Goal: Use online tool/utility: Use online tool/utility

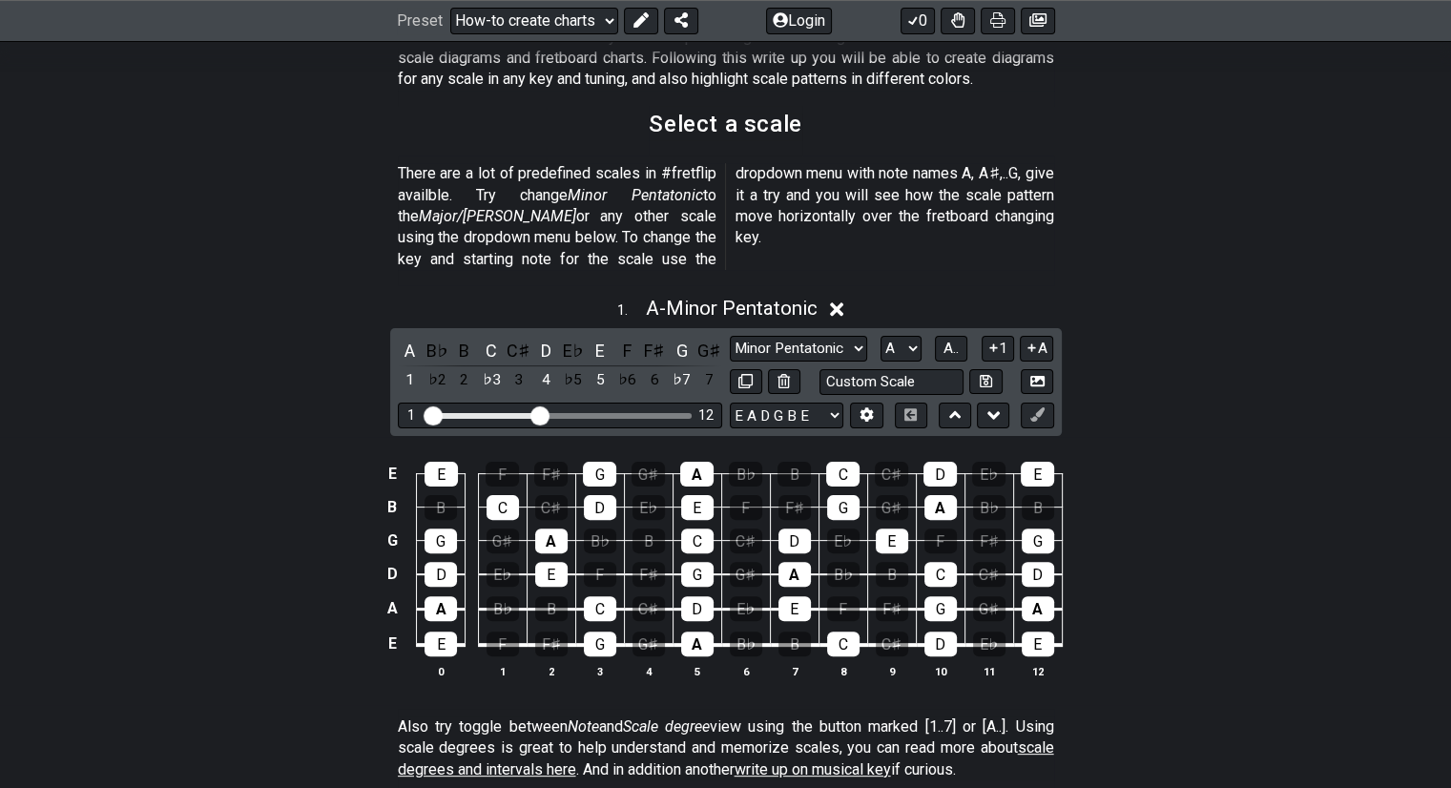
scroll to position [401, 0]
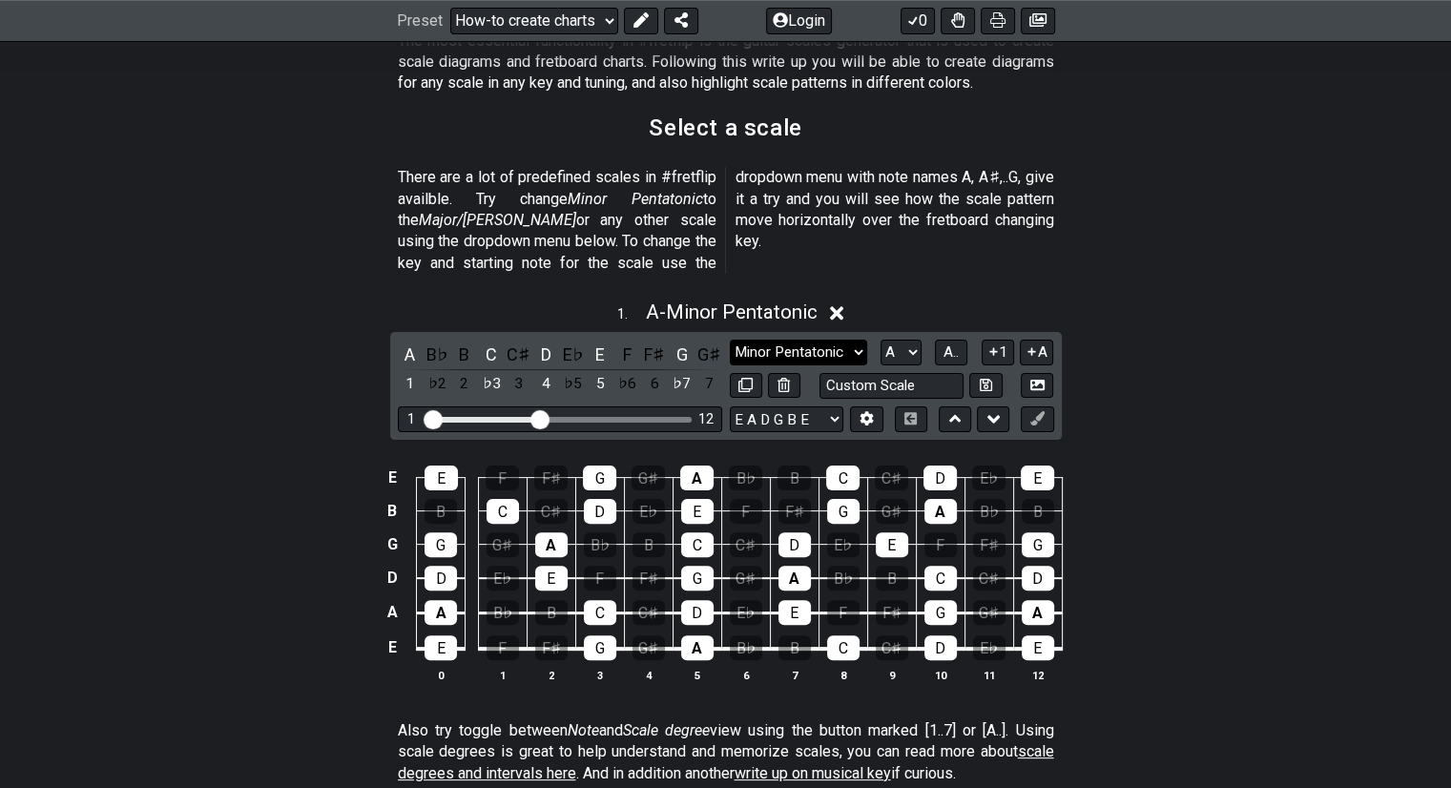
click at [843, 340] on select "Minor Pentatonic New Scale Minor Pentatonic Major Pentatonic Minor Blues Major …" at bounding box center [798, 353] width 137 height 26
select select "Major / [PERSON_NAME]"
click at [730, 340] on select "Minor Pentatonic New Scale Minor Pentatonic Major Pentatonic Minor Blues Major …" at bounding box center [798, 353] width 137 height 26
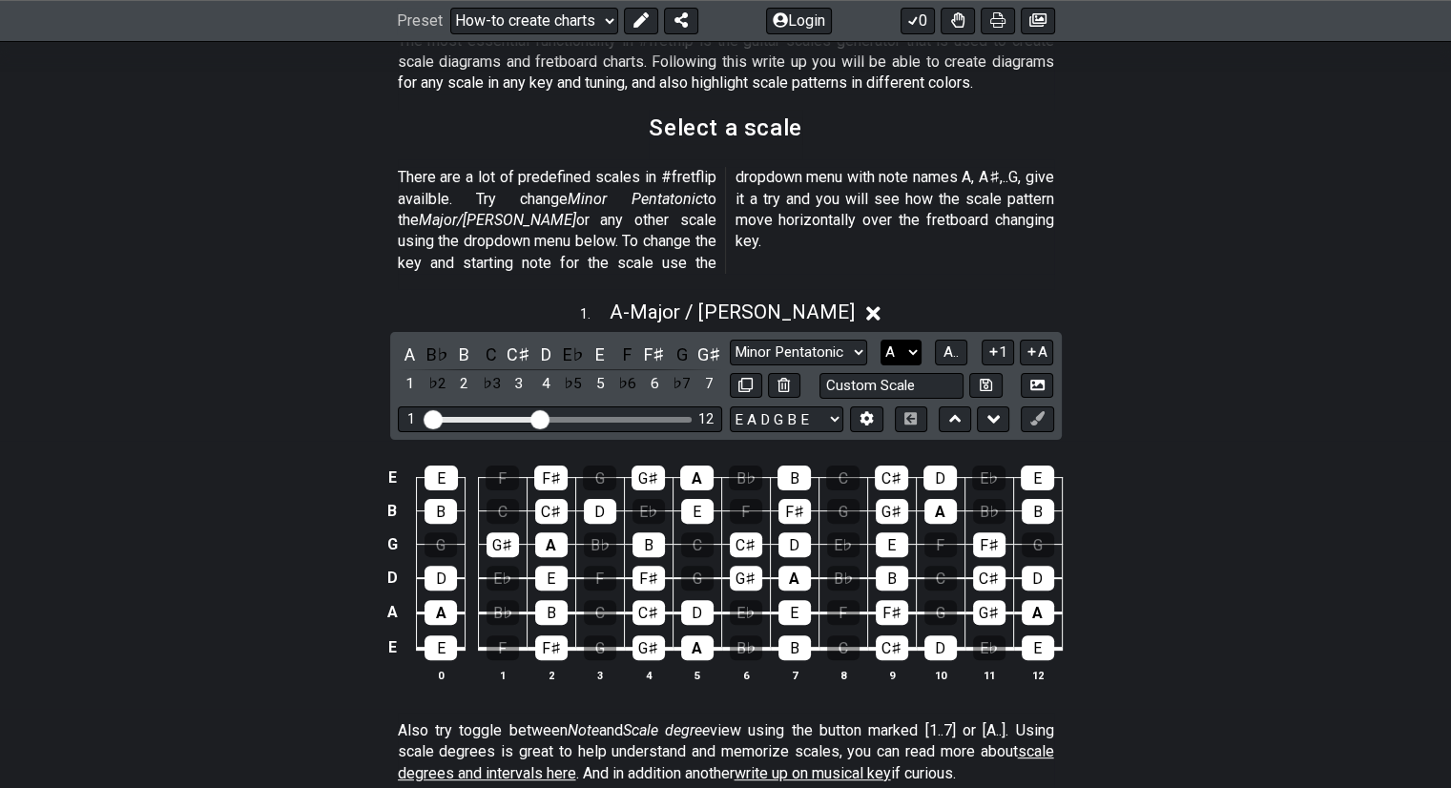
click at [901, 340] on select "A♭ A A♯ B♭ B C C♯ D♭ D D♯ E♭ E F F♯ G♭ G G♯" at bounding box center [901, 353] width 41 height 26
select select "G"
click at [881, 340] on select "A♭ A A♯ B♭ B C C♯ D♭ D D♯ E♭ E F F♯ G♭ G G♯" at bounding box center [901, 353] width 41 height 26
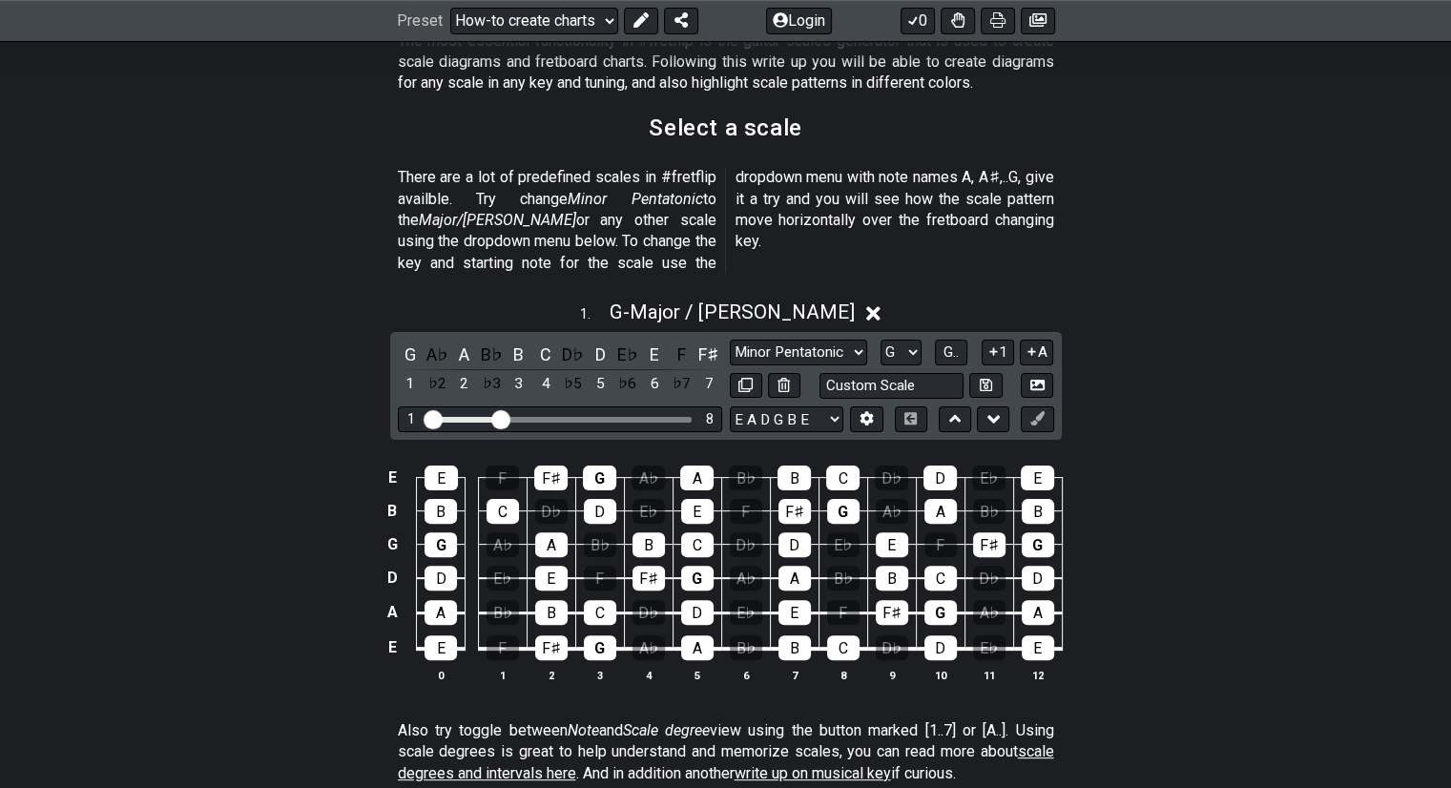
drag, startPoint x: 535, startPoint y: 391, endPoint x: 500, endPoint y: 394, distance: 35.4
click at [500, 418] on input "Visible fret range" at bounding box center [560, 418] width 271 height 0
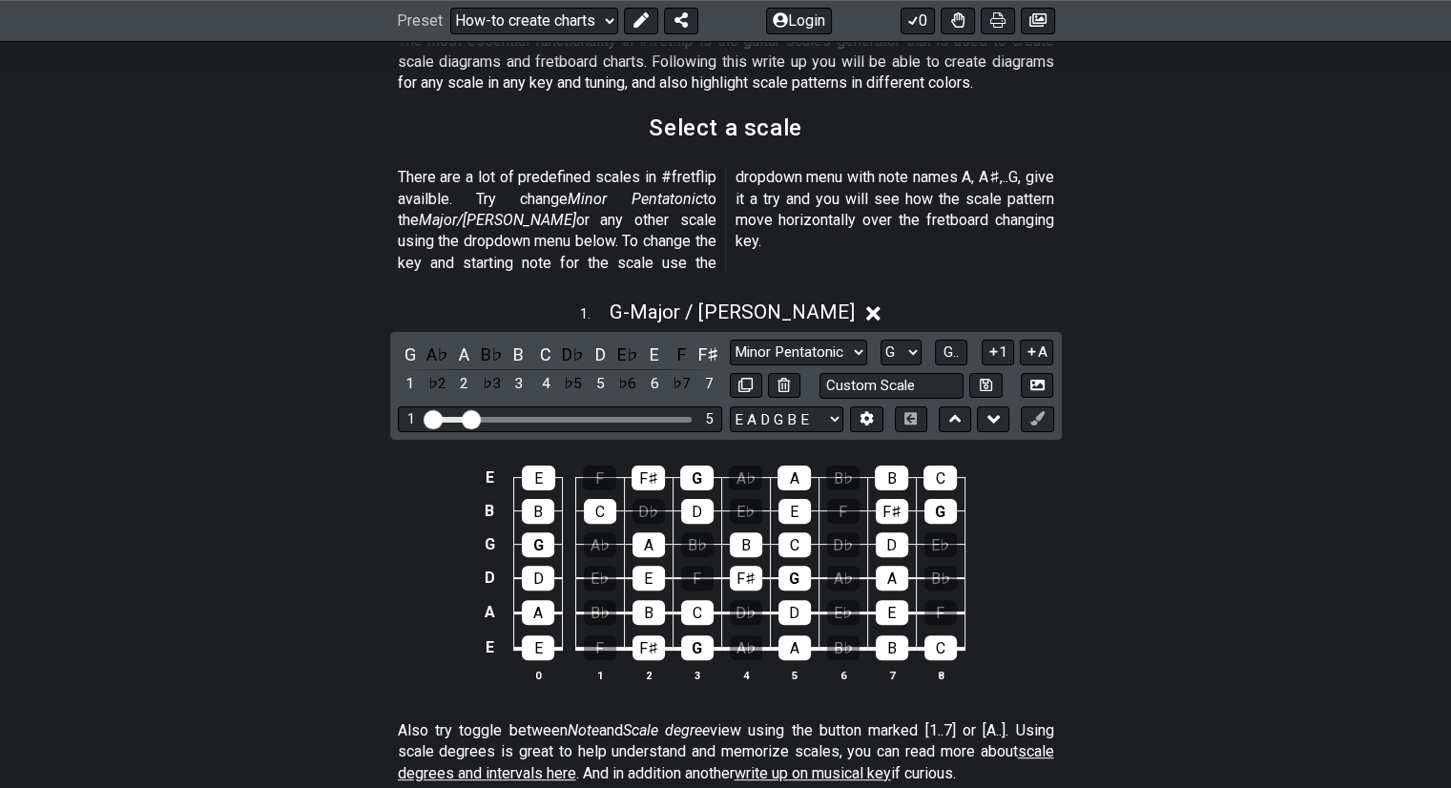
drag, startPoint x: 500, startPoint y: 394, endPoint x: 470, endPoint y: 402, distance: 30.6
click at [470, 418] on input "Visible fret range" at bounding box center [560, 418] width 271 height 0
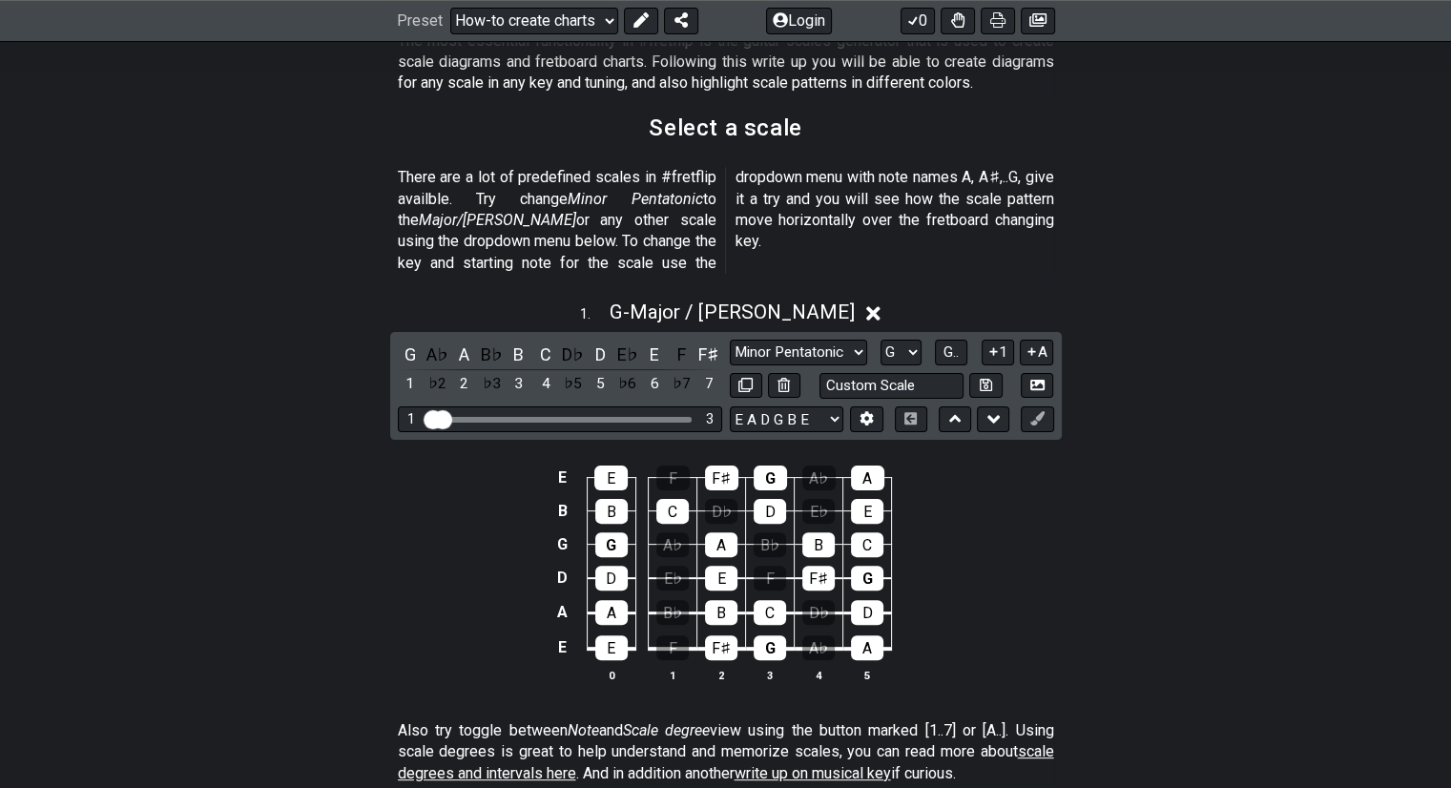
drag, startPoint x: 473, startPoint y: 398, endPoint x: 429, endPoint y: 405, distance: 44.4
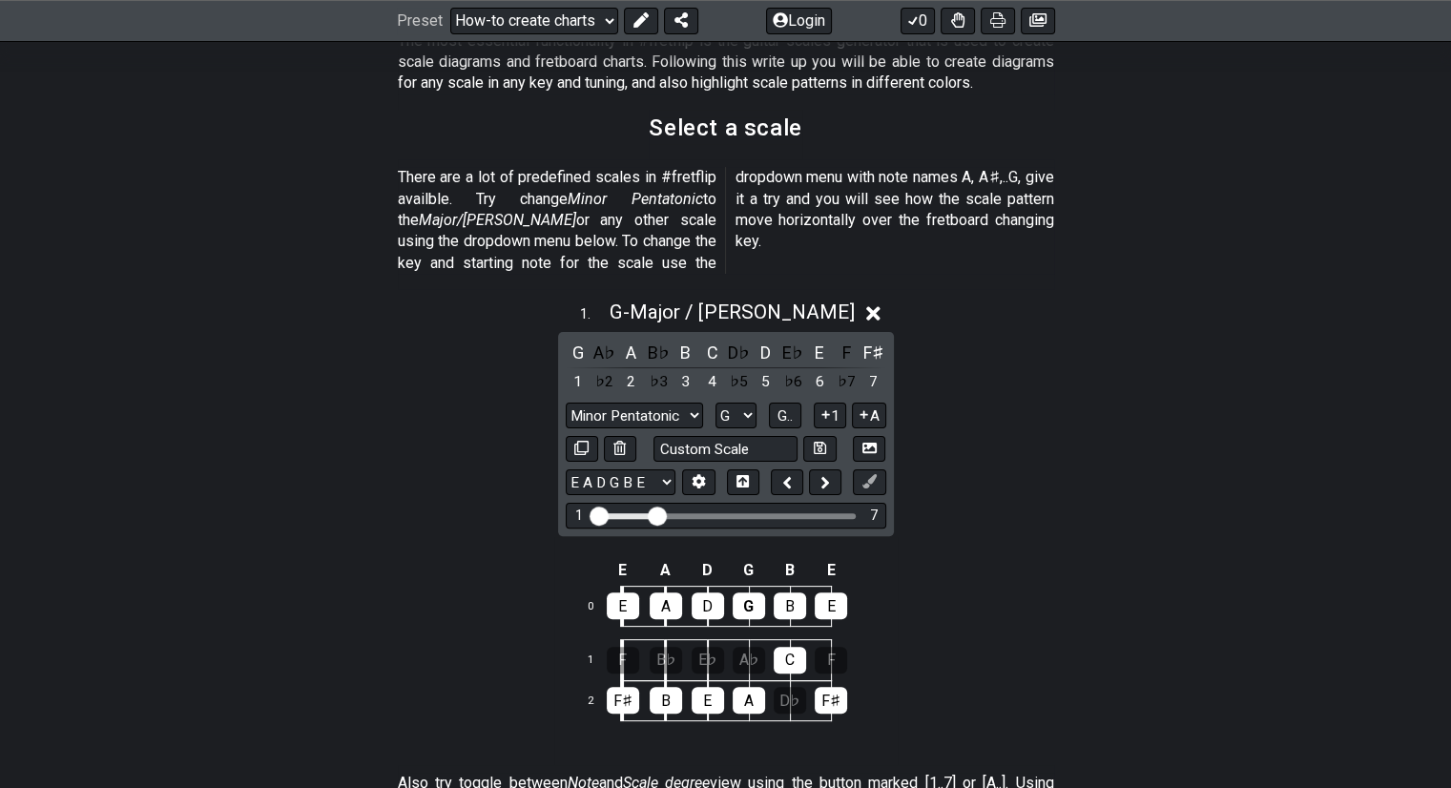
drag, startPoint x: 613, startPoint y: 494, endPoint x: 660, endPoint y: 501, distance: 48.2
